Goal: Navigation & Orientation: Find specific page/section

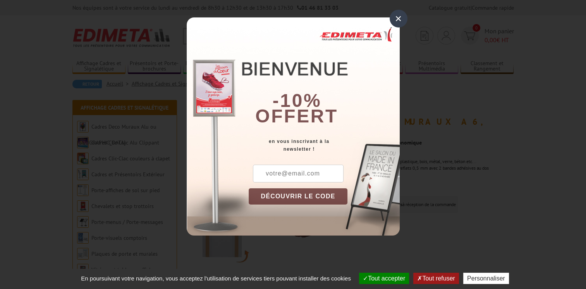
click at [399, 19] on div "×" at bounding box center [399, 19] width 18 height 18
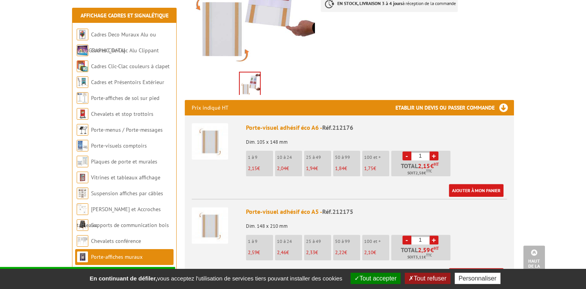
scroll to position [209, 0]
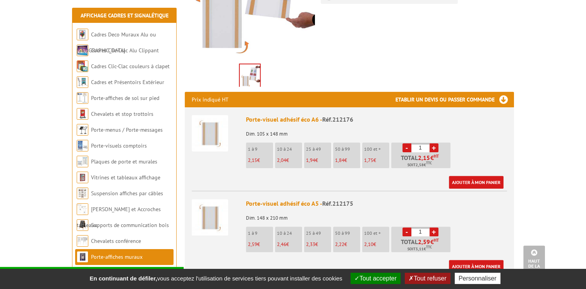
click at [424, 45] on div "Fiche produit Imprimer Porte-affiches adhésifs éco muraux A6, A5, A4, A3 Previo…" at bounding box center [349, 271] width 341 height 757
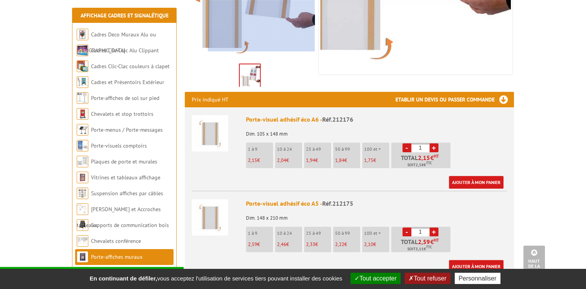
click at [267, 26] on div at bounding box center [261, 8] width 107 height 85
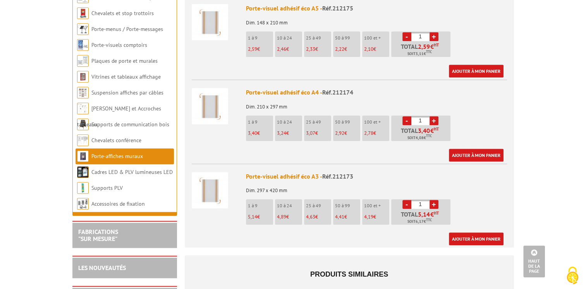
scroll to position [398, 0]
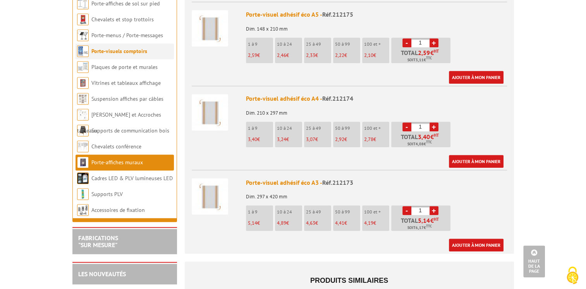
click at [123, 48] on link "Porte-visuels comptoirs" at bounding box center [119, 51] width 56 height 7
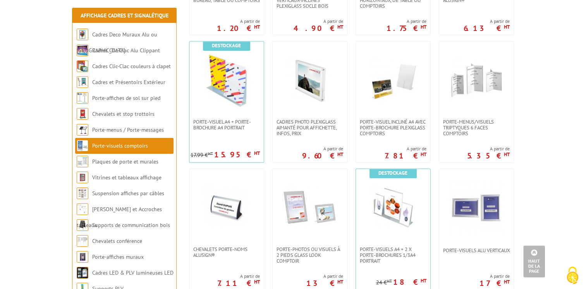
scroll to position [584, 0]
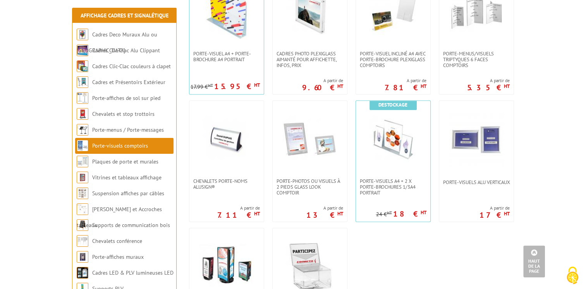
click at [542, 44] on body "Nos équipes sont à votre service du lundi au vendredi de 8h30 à 12h30 et de 13h…" at bounding box center [293, 131] width 586 height 1431
